Goal: Navigation & Orientation: Find specific page/section

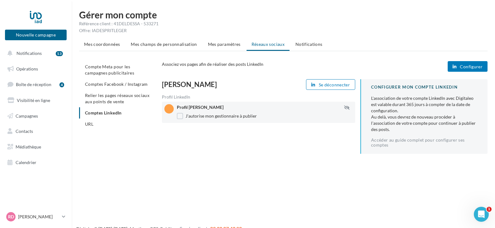
click at [474, 65] on span "Configurer" at bounding box center [471, 66] width 23 height 5
click at [345, 107] on icon "button" at bounding box center [347, 107] width 6 height 4
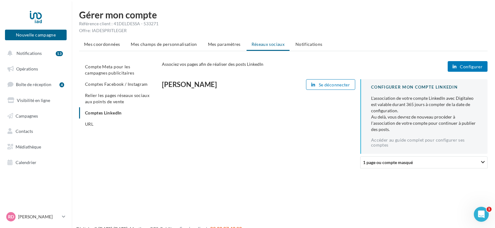
click at [345, 107] on div "[PERSON_NAME] Se déconnecter CONFIGURER MON COMPTE LINKEDIN L'association de vo…" at bounding box center [327, 126] width 331 height 94
click at [192, 89] on div "Eric DESSALES Se déconnecter" at bounding box center [261, 84] width 198 height 11
click at [392, 162] on span "1 page ou compte masqué" at bounding box center [388, 161] width 50 height 5
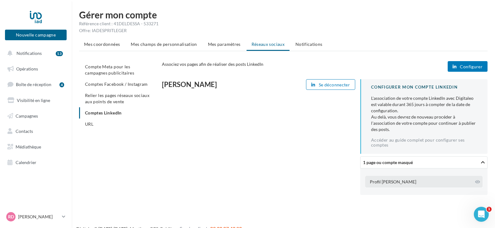
click at [391, 184] on div "Profil [PERSON_NAME]" at bounding box center [393, 181] width 46 height 6
click at [99, 110] on ul "Compte Meta pour les campagnes publicitaires Comptes Facebook / Instagram Relie…" at bounding box center [118, 95] width 78 height 68
click at [267, 42] on ul "Mes coordonnées Mes champs de personnalisation Mes paramètres Réseaux sociaux N…" at bounding box center [283, 45] width 408 height 12
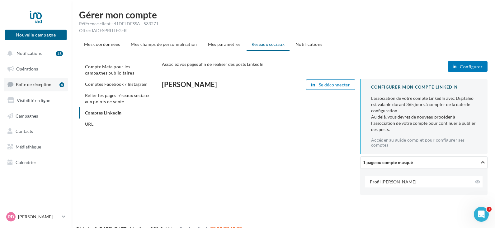
click at [34, 85] on span "Boîte de réception" at bounding box center [33, 84] width 35 height 5
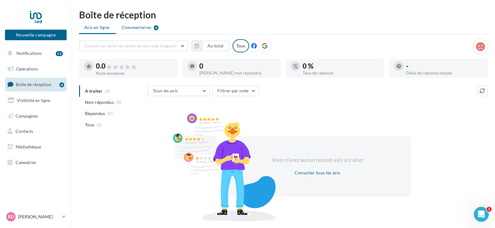
click at [142, 28] on span "Commentaires" at bounding box center [137, 27] width 30 height 6
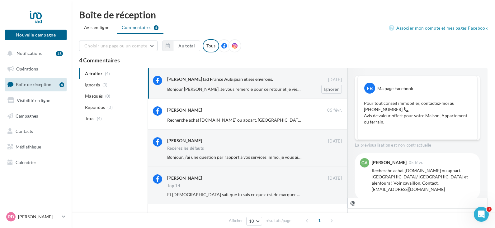
scroll to position [79, 0]
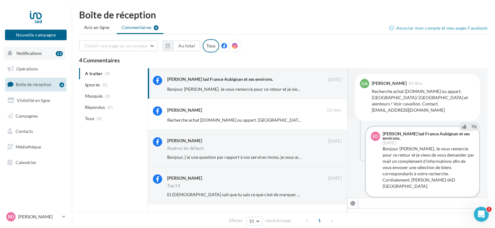
click at [47, 52] on button "Notifications 13" at bounding box center [35, 53] width 62 height 13
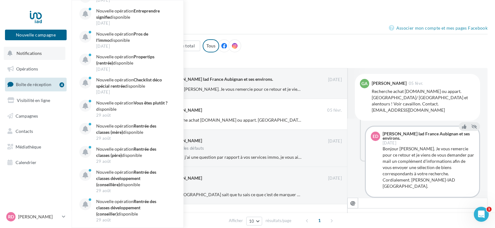
scroll to position [0, 0]
